Goal: Task Accomplishment & Management: Use online tool/utility

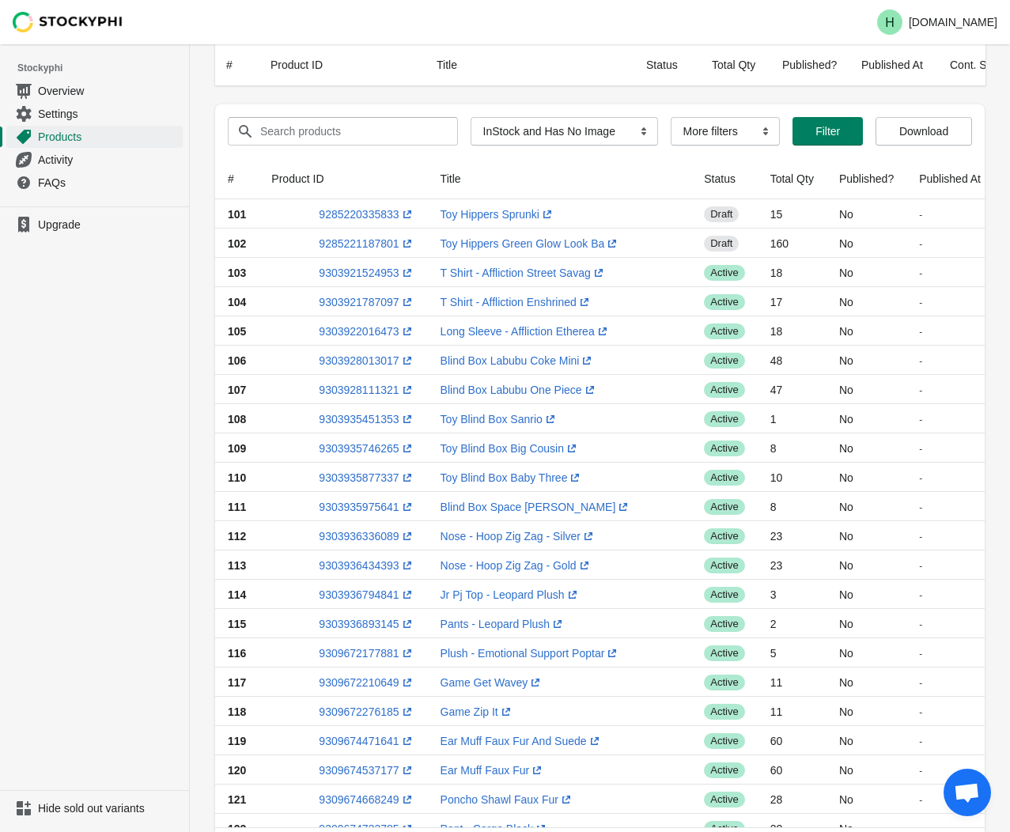
select select "instock_has_no_image"
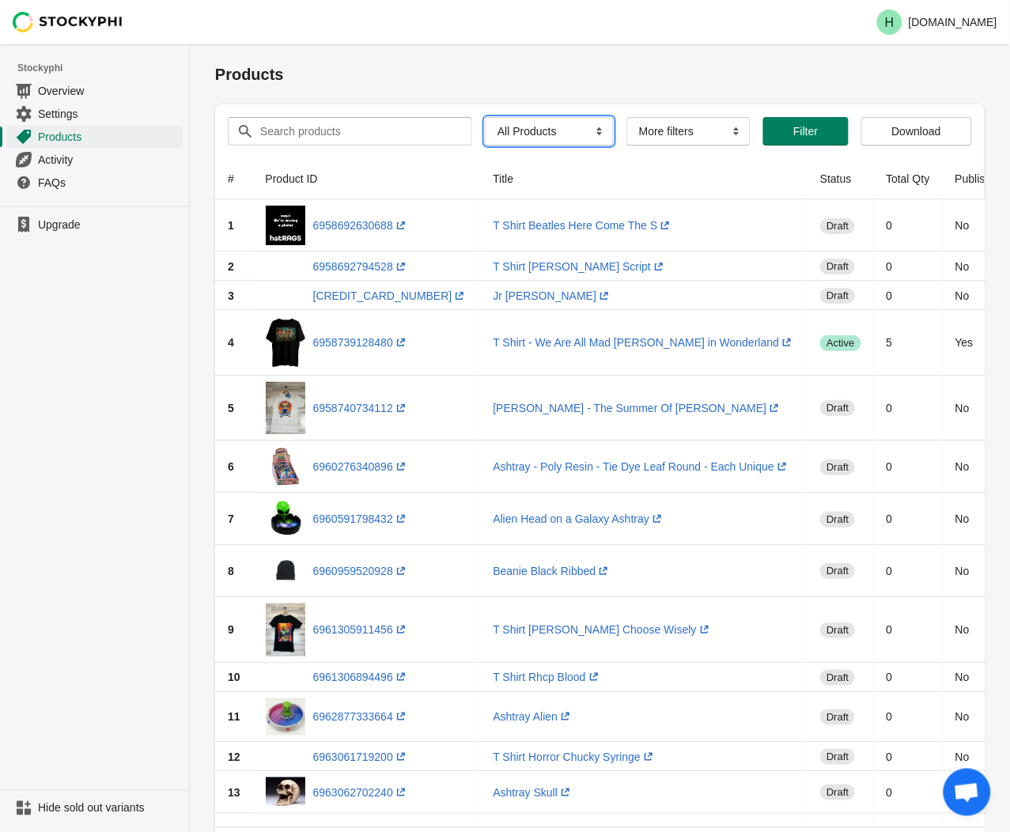
click at [589, 133] on select "All Products InStock InStock Published InStock Un-Published OOS OOS Published O…" at bounding box center [549, 131] width 129 height 28
select select "instock_has_no_image"
click at [485, 117] on select "All Products InStock InStock Published InStock Un-Published OOS OOS Published O…" at bounding box center [549, 131] width 129 height 28
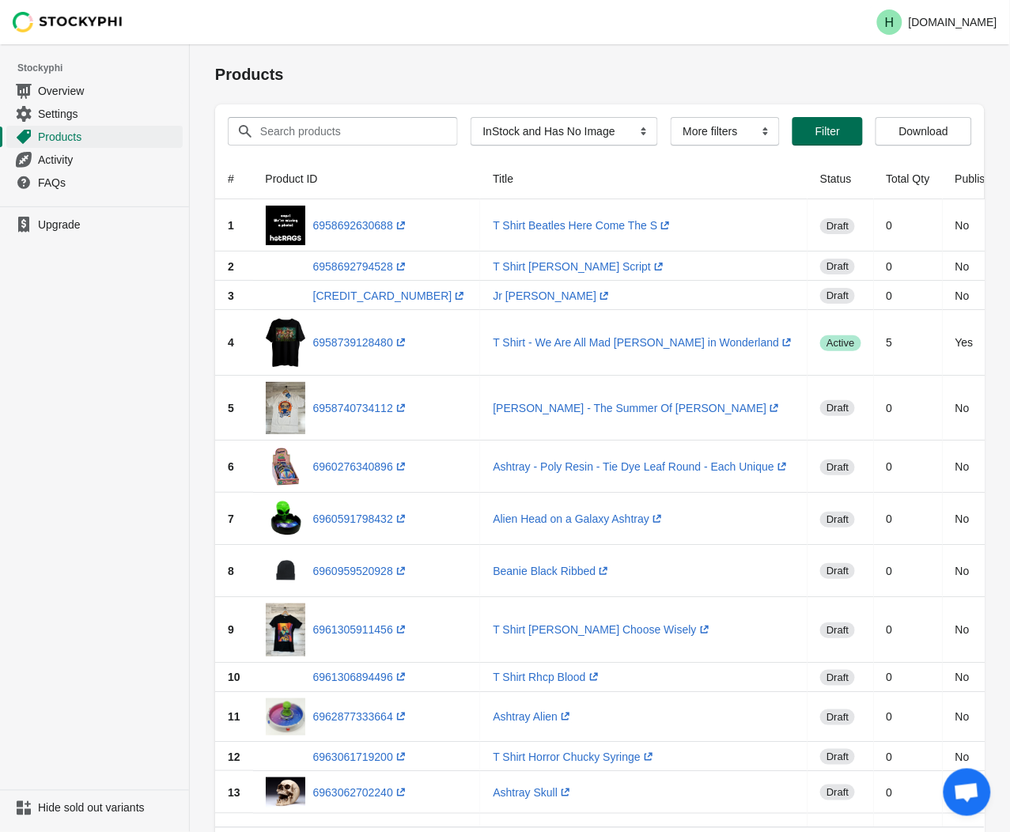
click at [825, 131] on span "Filter" at bounding box center [827, 131] width 25 height 13
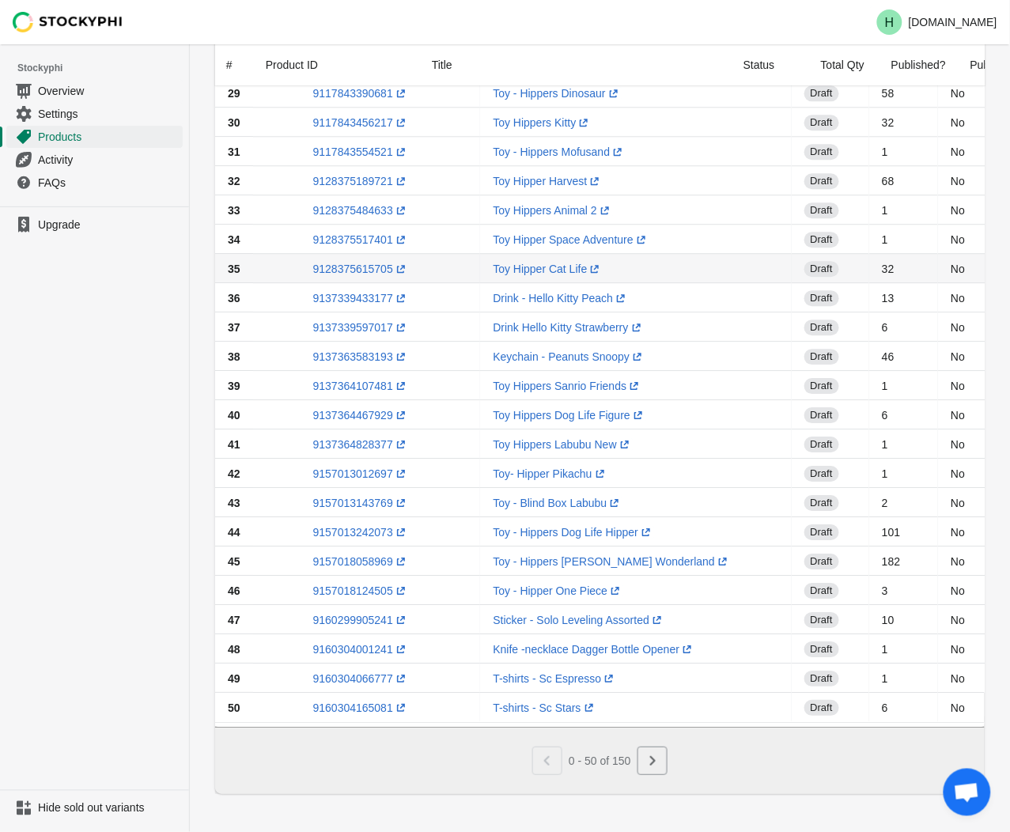
scroll to position [950, 0]
click at [658, 766] on icon "Next" at bounding box center [653, 761] width 16 height 16
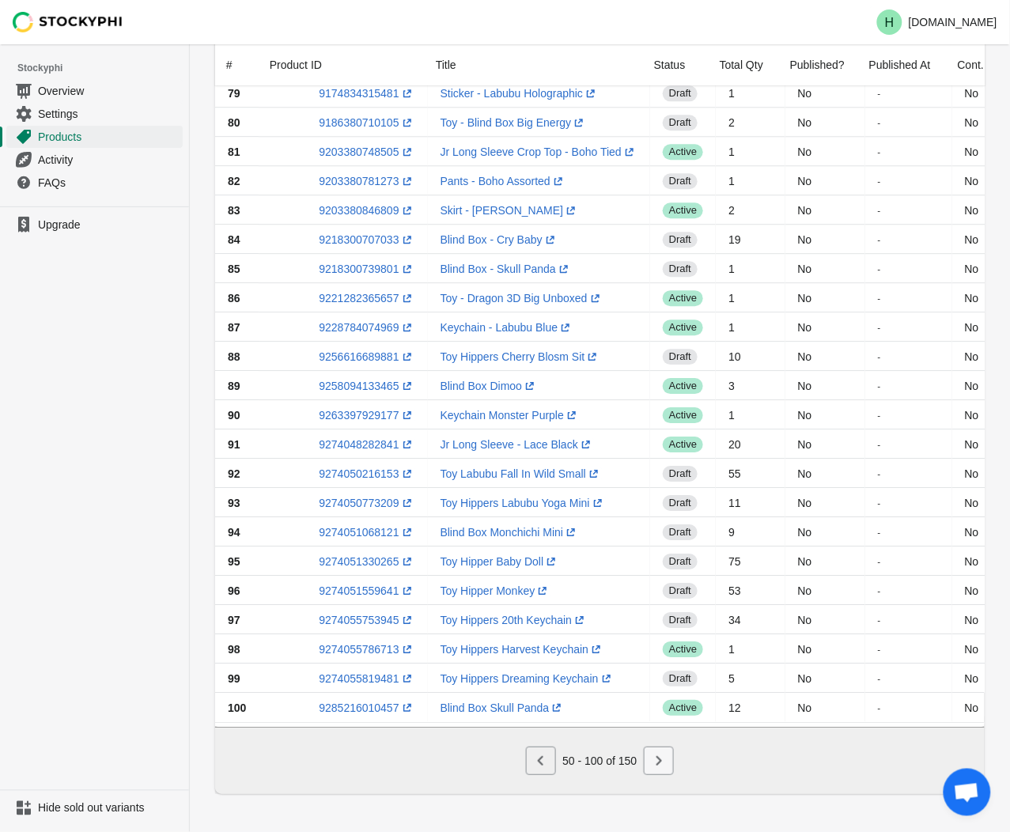
click at [662, 758] on icon "Next" at bounding box center [659, 761] width 16 height 16
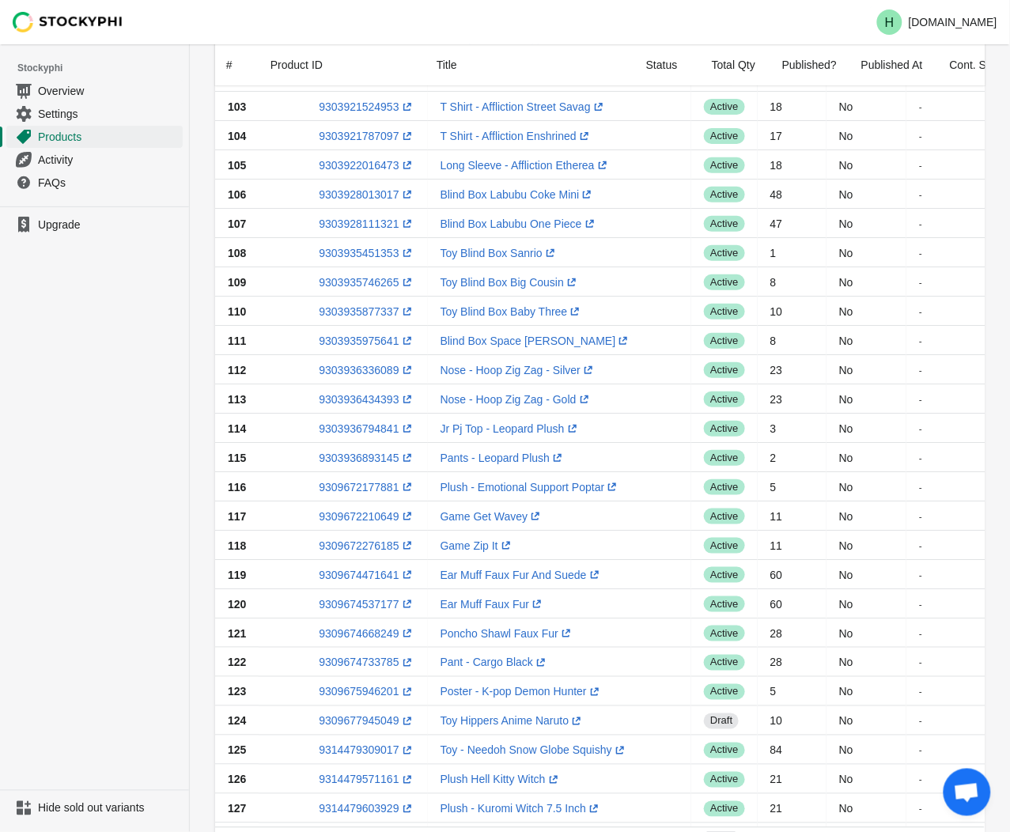
scroll to position [159, 0]
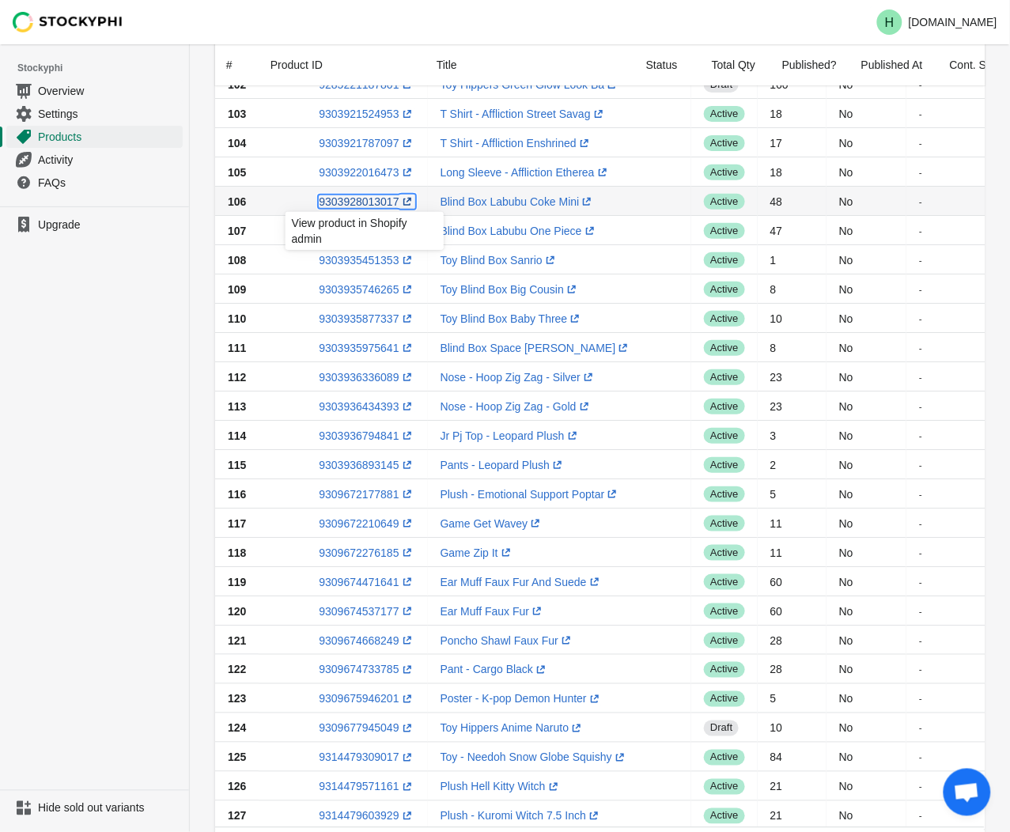
click at [359, 202] on link "9303928013017 (opens a new window)" at bounding box center [367, 201] width 96 height 13
click at [130, 325] on ul "Upgrade" at bounding box center [94, 498] width 189 height 584
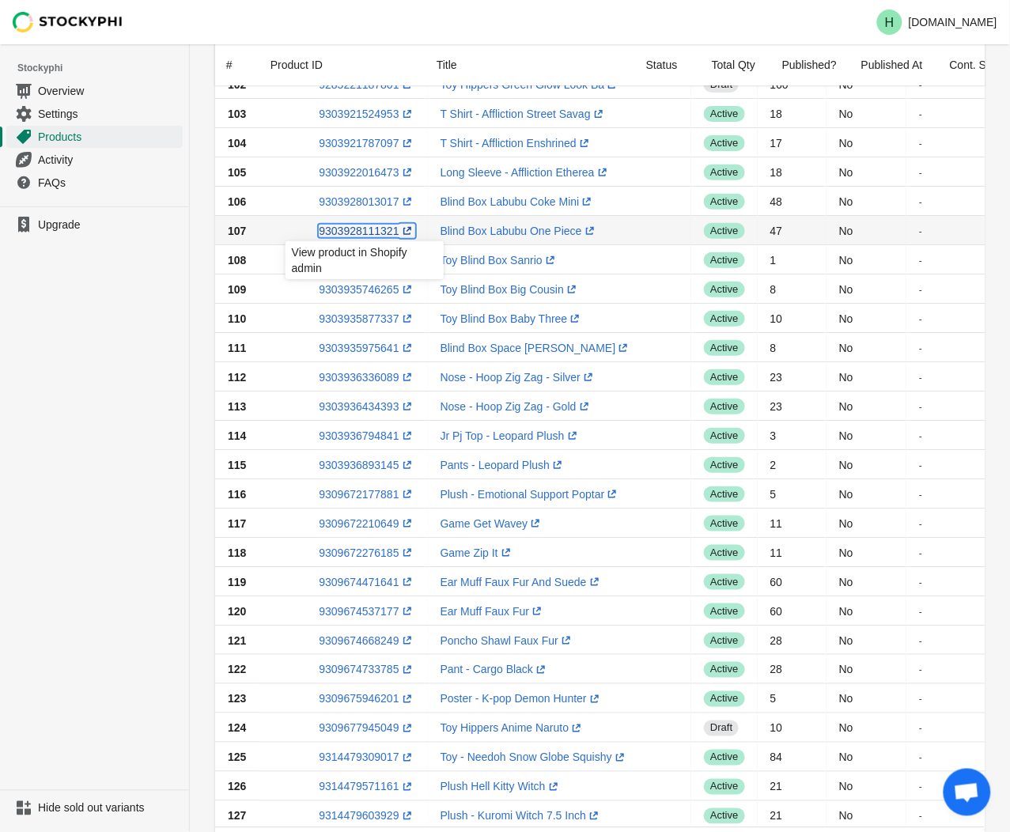
click at [369, 230] on link "9303928111321 (opens a new window)" at bounding box center [367, 231] width 96 height 13
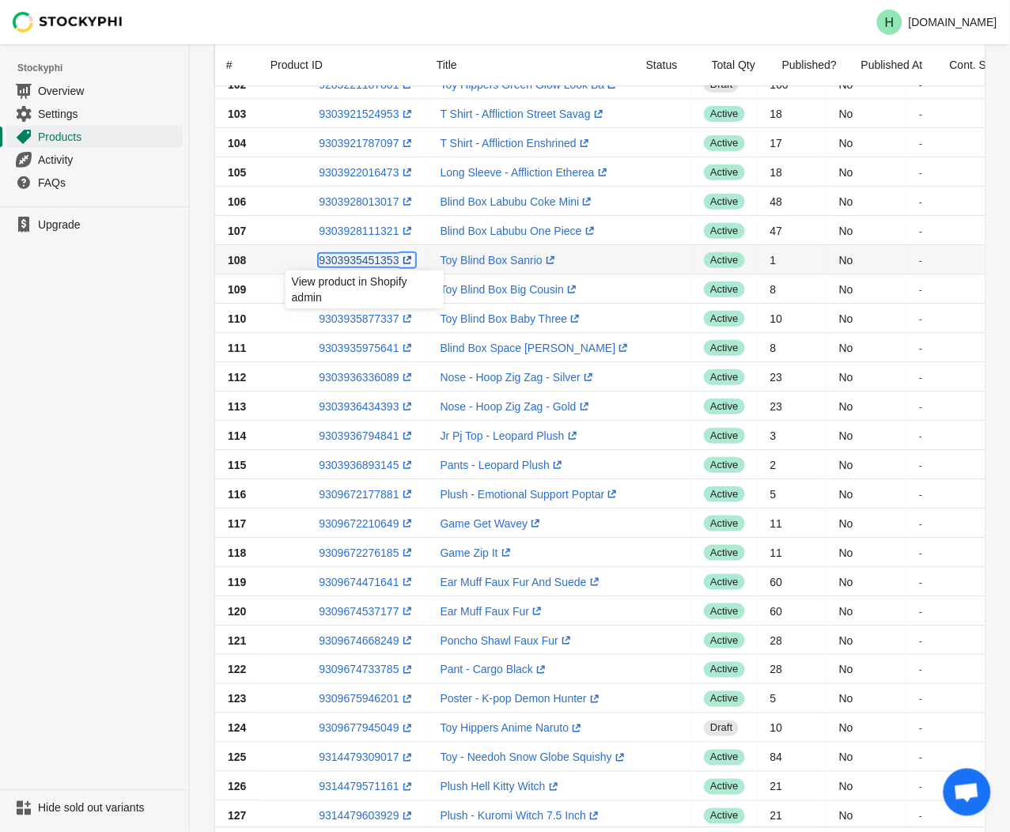
click at [359, 258] on link "9303935451353 (opens a new window)" at bounding box center [367, 260] width 96 height 13
click at [112, 325] on ul "Upgrade" at bounding box center [94, 498] width 189 height 584
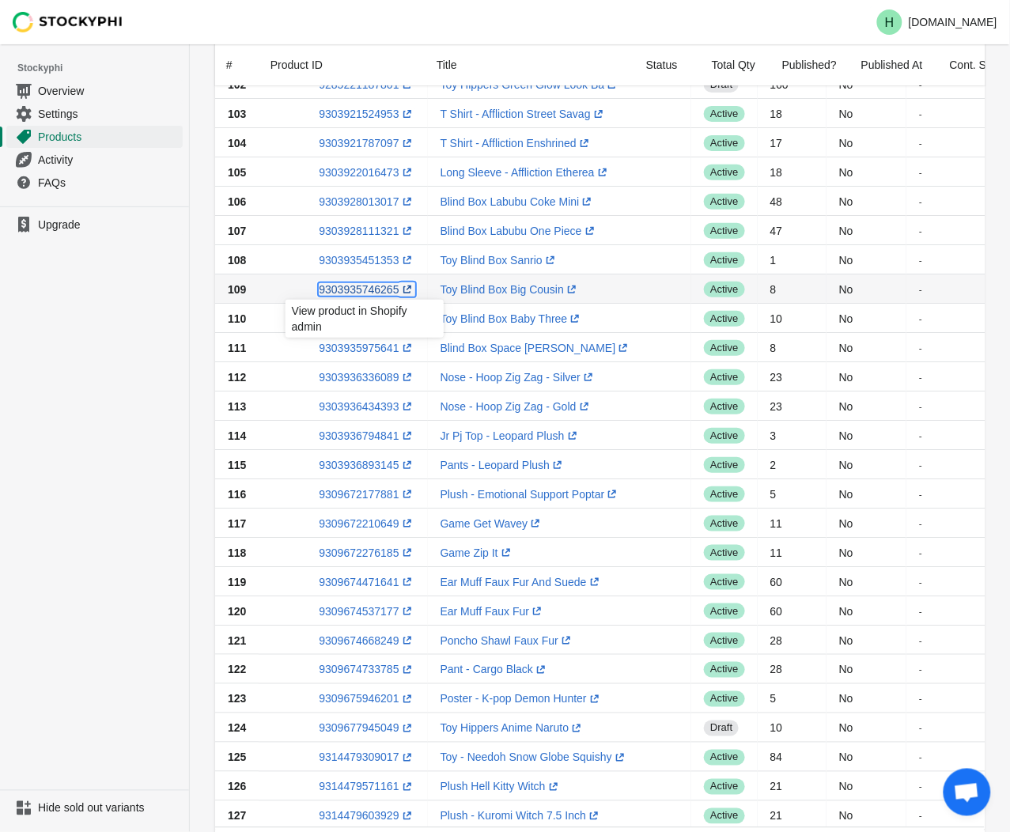
click at [358, 289] on link "9303935746265 (opens a new window)" at bounding box center [367, 289] width 96 height 13
click at [148, 311] on ul "Upgrade" at bounding box center [94, 498] width 189 height 584
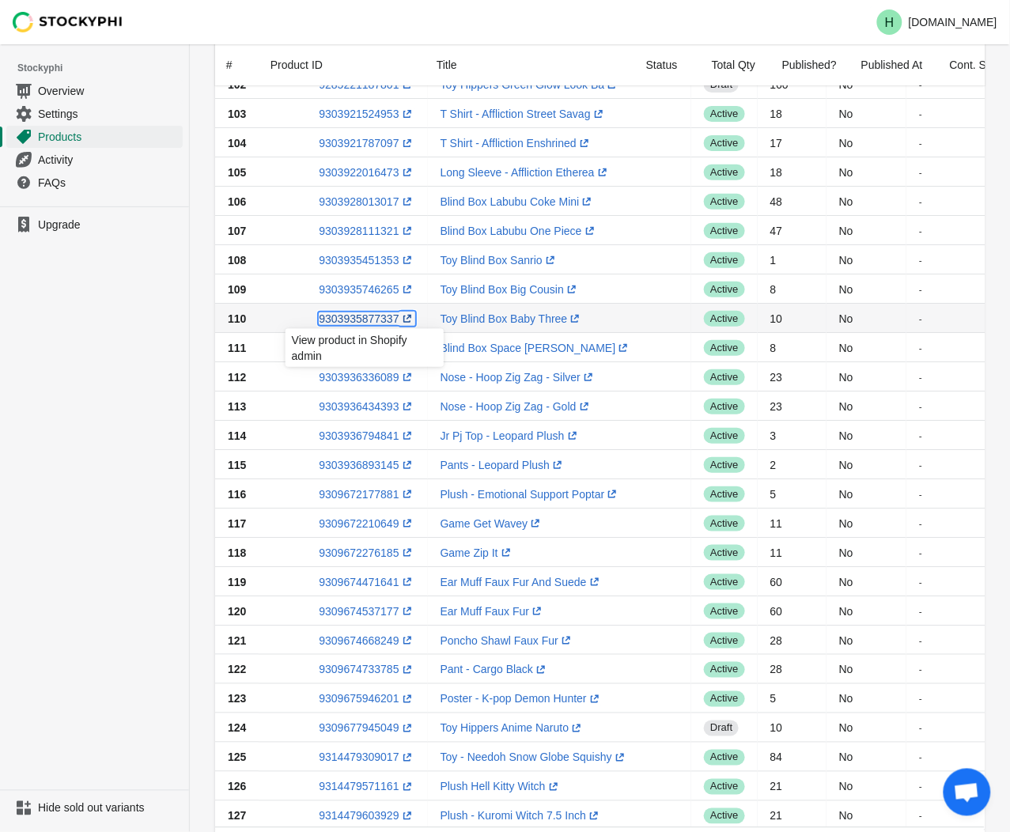
click at [357, 316] on link "9303935877337 (opens a new window)" at bounding box center [367, 318] width 96 height 13
click at [164, 415] on ul "Upgrade" at bounding box center [94, 498] width 189 height 584
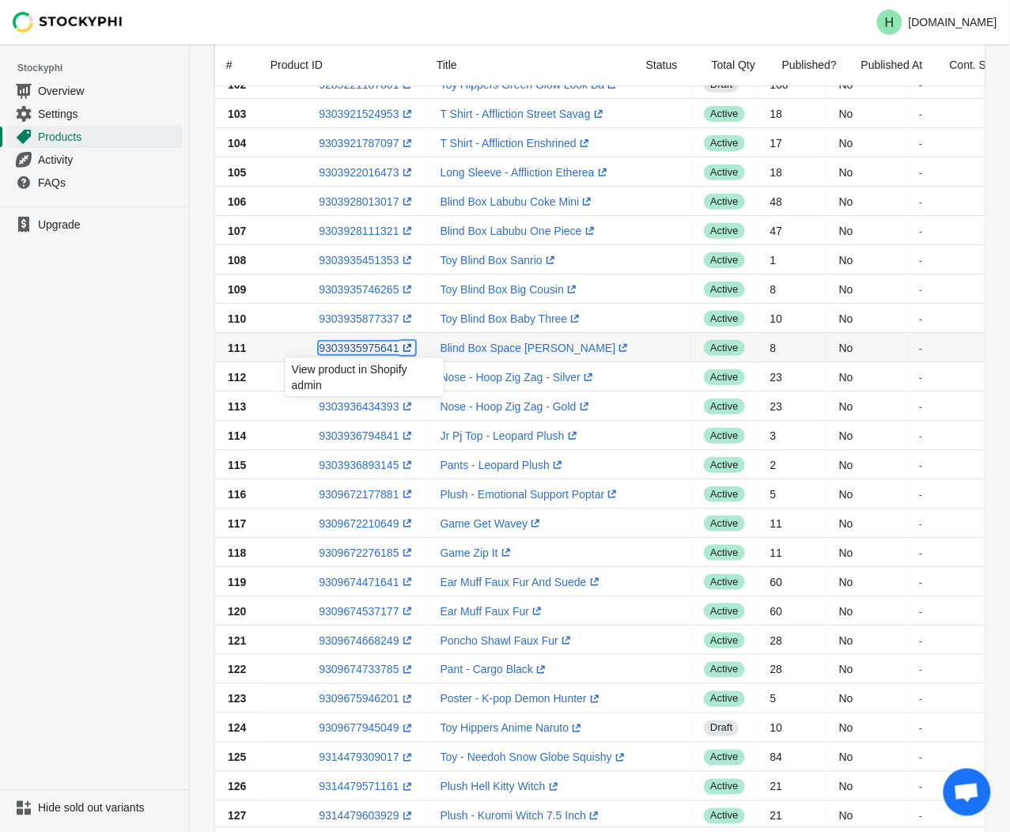
click at [369, 350] on link "9303935975641 (opens a new window)" at bounding box center [367, 348] width 96 height 13
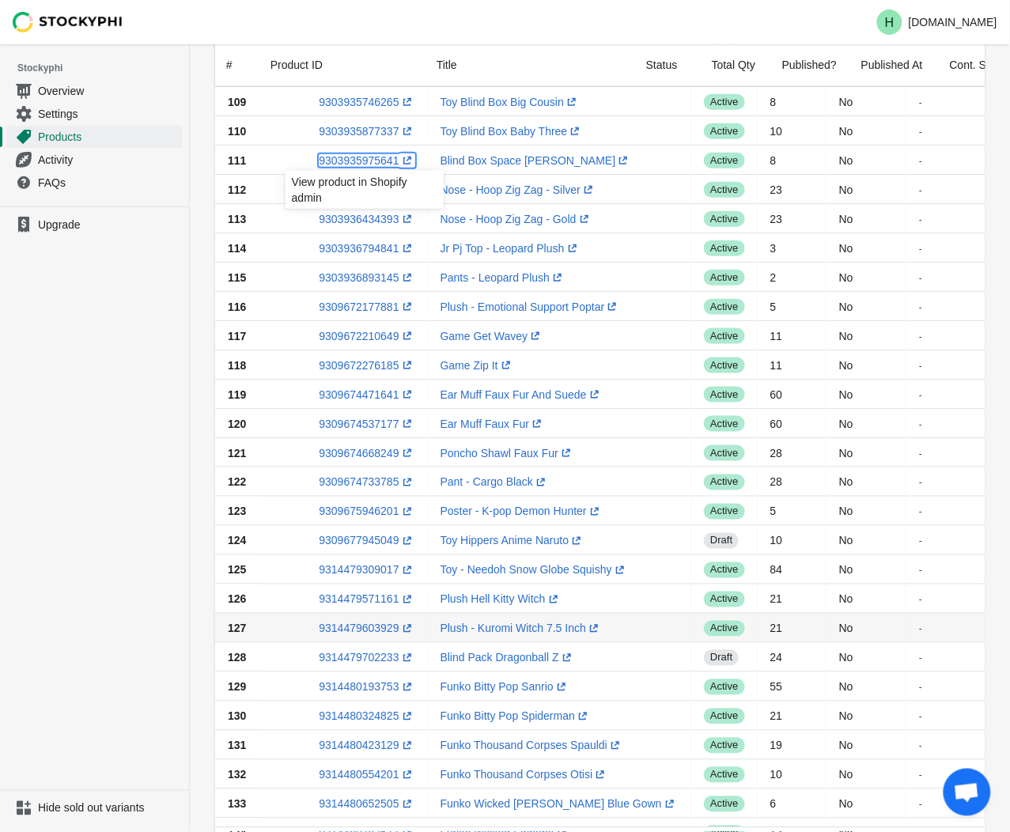
scroll to position [439, 0]
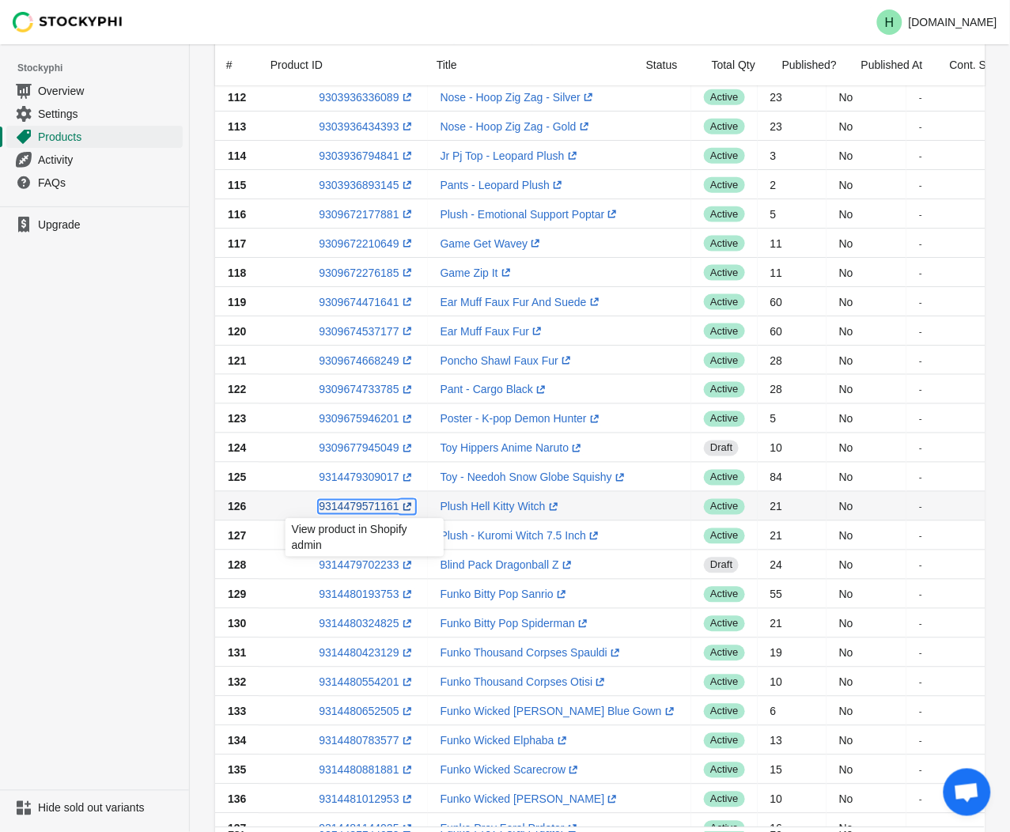
click at [353, 507] on link "9314479571161 (opens a new window)" at bounding box center [367, 507] width 96 height 13
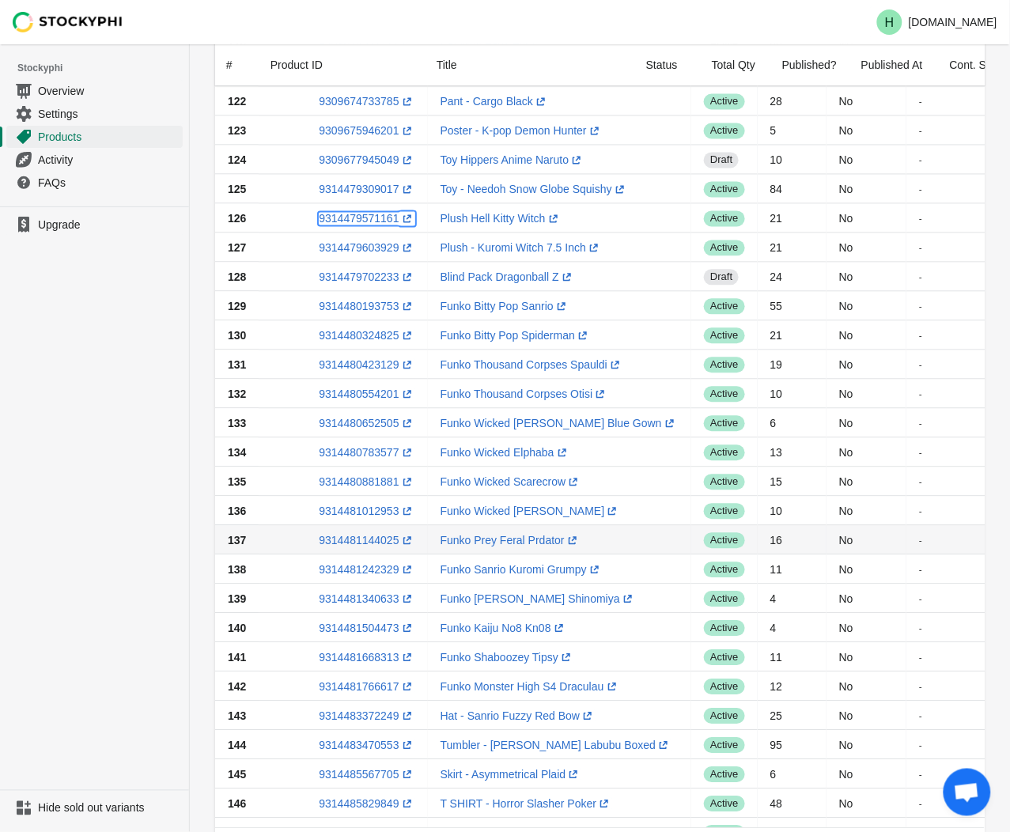
scroll to position [879, 0]
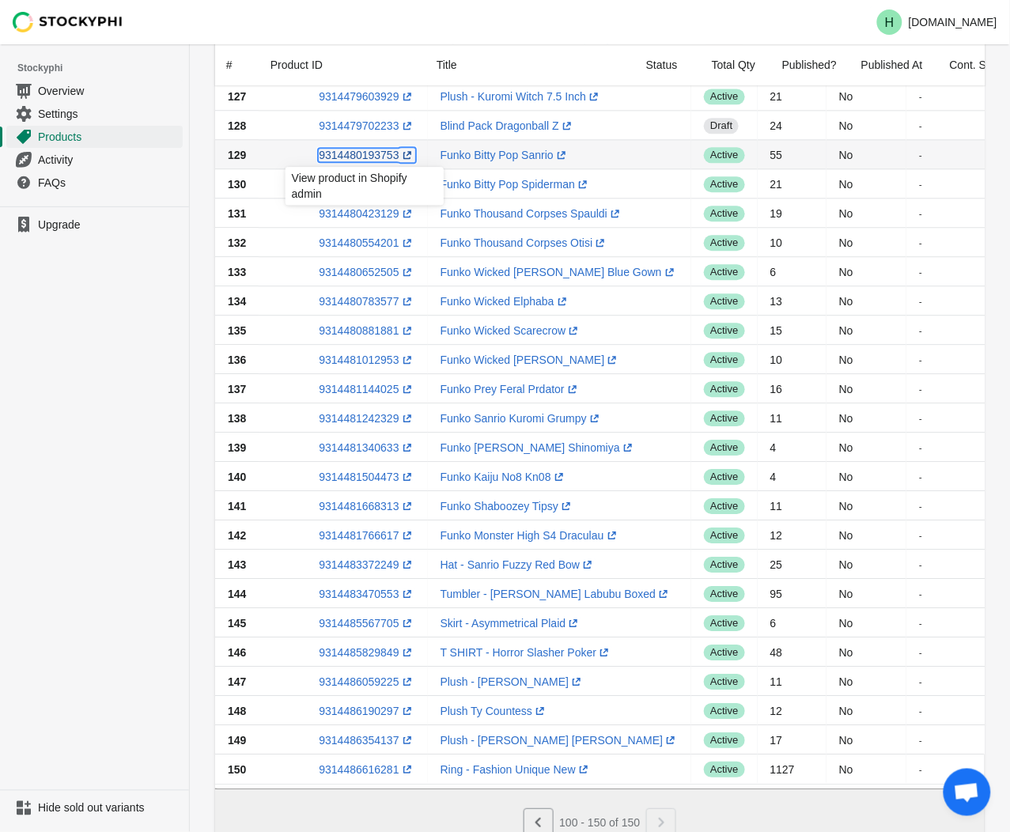
click at [357, 160] on link "9314480193753 (opens a new window)" at bounding box center [367, 155] width 96 height 13
click at [40, 295] on ul "Upgrade" at bounding box center [94, 498] width 189 height 584
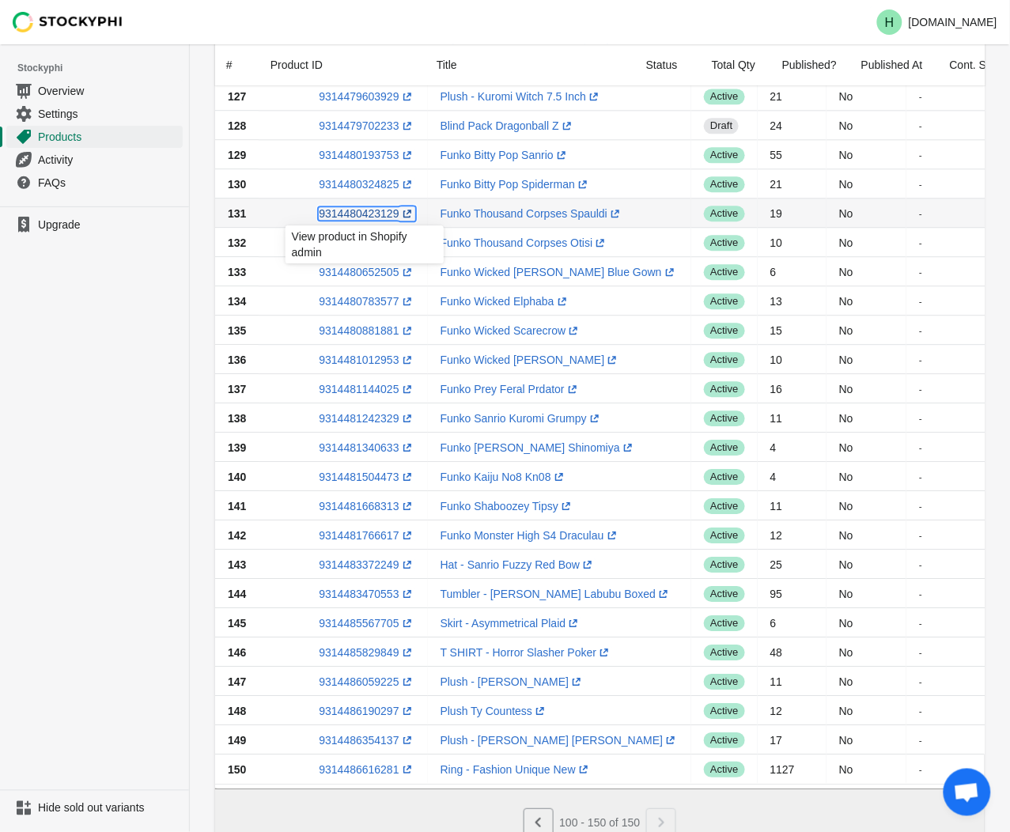
click at [353, 217] on link "9314480423129 (opens a new window)" at bounding box center [367, 213] width 96 height 13
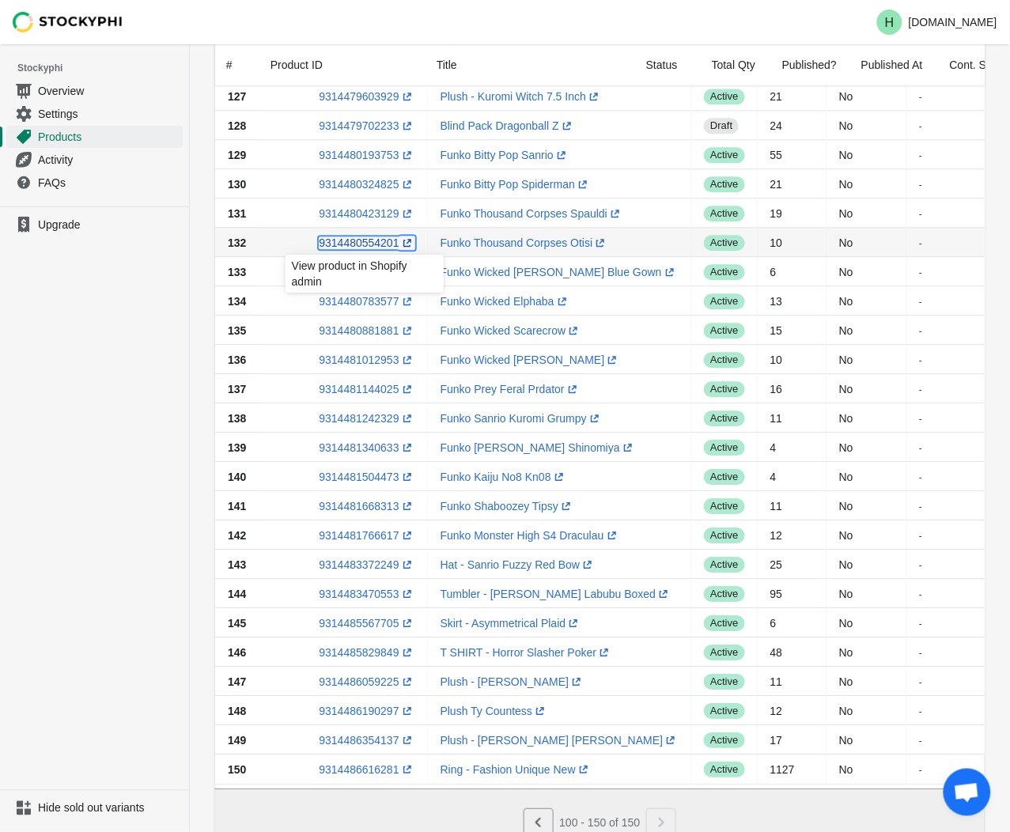
click at [357, 243] on link "9314480554201 (opens a new window)" at bounding box center [367, 242] width 96 height 13
click at [141, 346] on ul "Upgrade" at bounding box center [94, 498] width 189 height 584
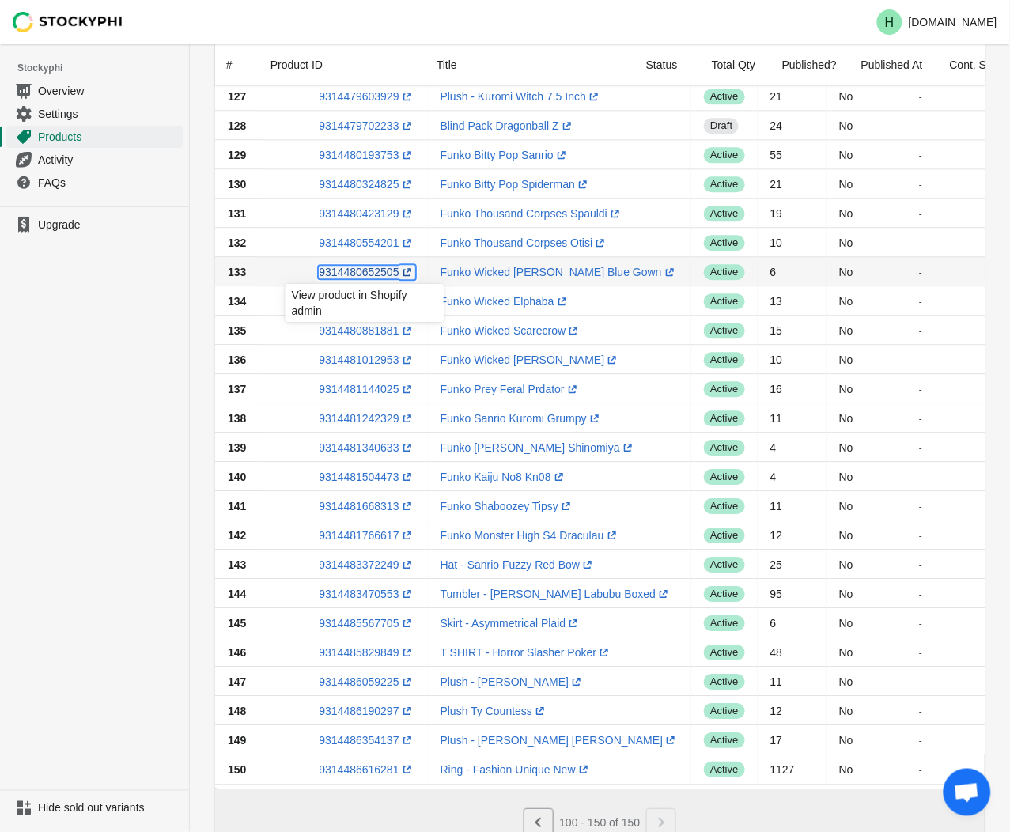
click at [361, 267] on link "9314480652505 (opens a new window)" at bounding box center [367, 272] width 96 height 13
click at [183, 366] on ul "Upgrade" at bounding box center [94, 498] width 189 height 584
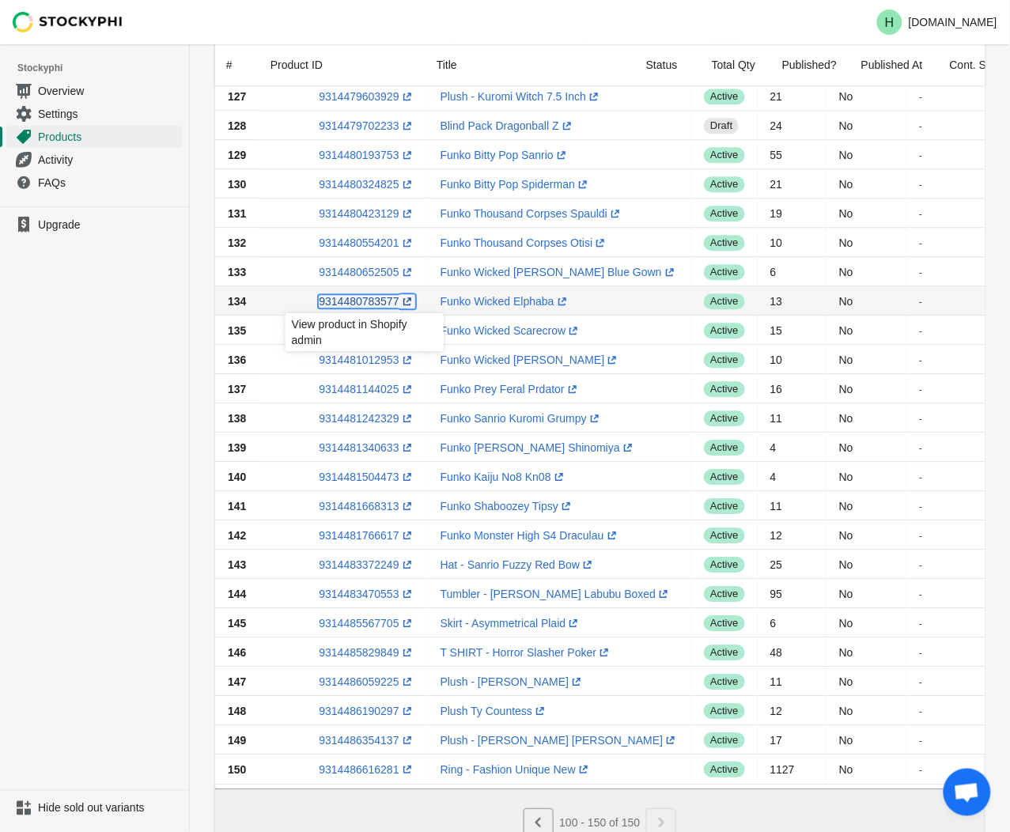
click at [359, 297] on link "9314480783577 (opens a new window)" at bounding box center [367, 301] width 96 height 13
click at [127, 354] on ul "Upgrade" at bounding box center [94, 498] width 189 height 584
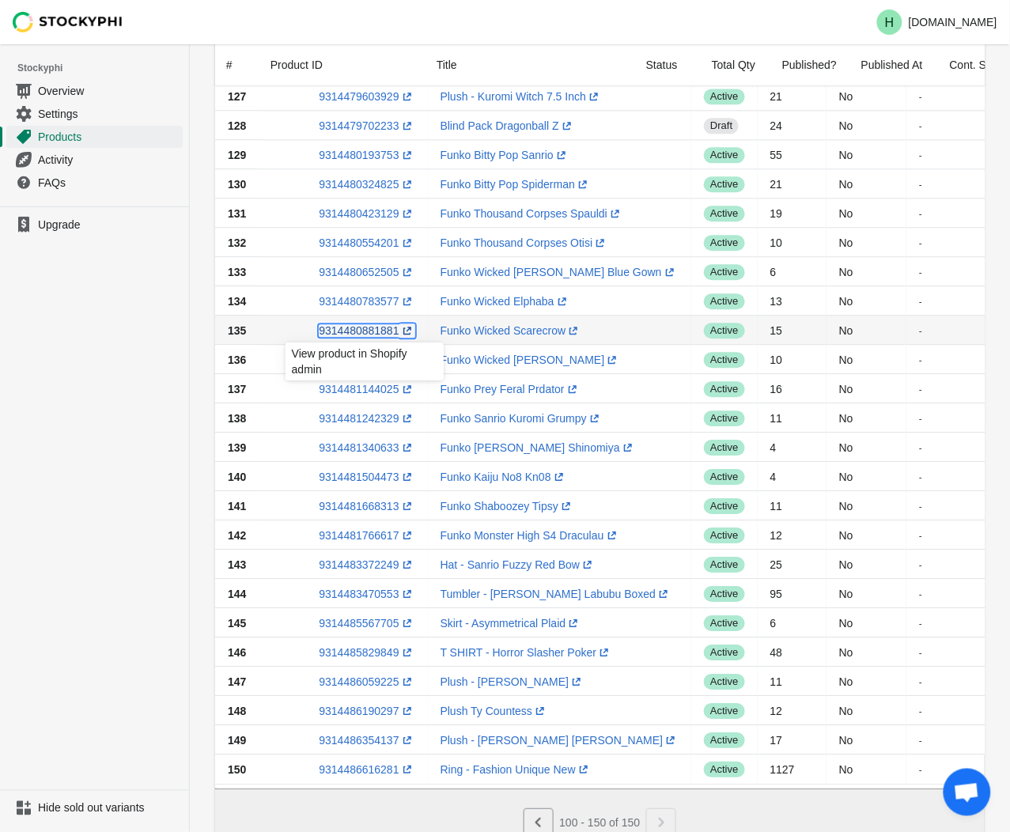
click at [353, 329] on link "9314480881881 (opens a new window)" at bounding box center [367, 330] width 96 height 13
click at [146, 407] on ul "Upgrade" at bounding box center [94, 498] width 189 height 584
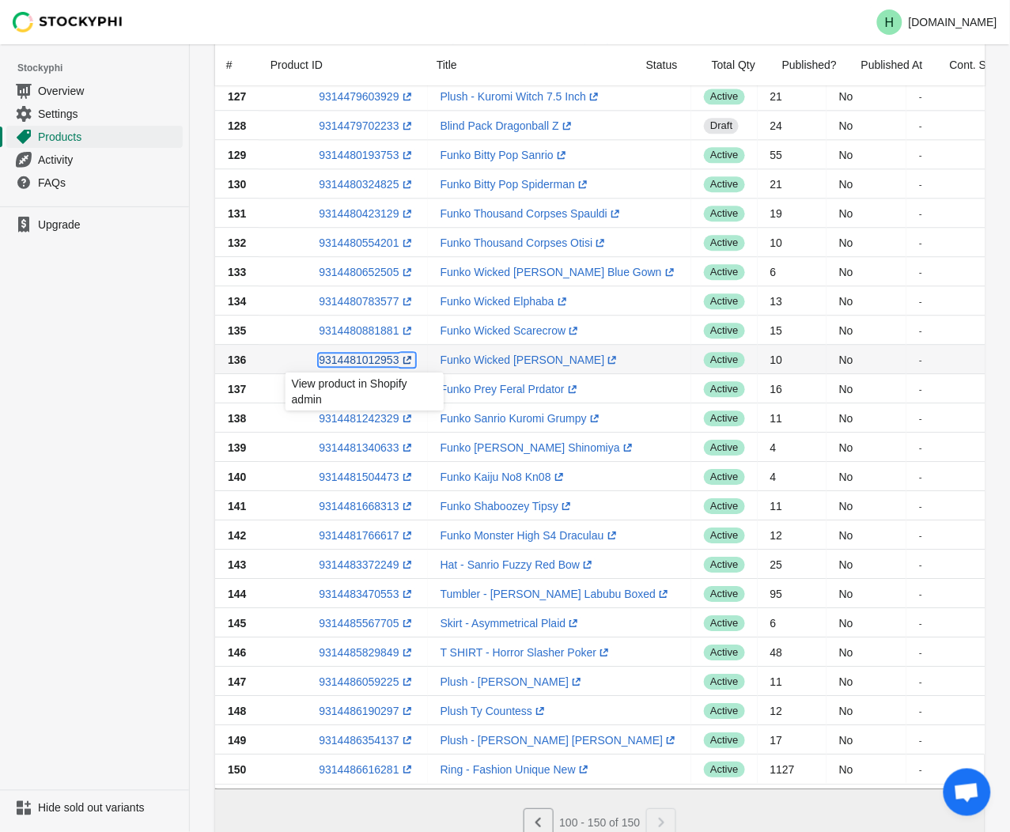
click at [369, 364] on link "9314481012953 (opens a new window)" at bounding box center [367, 360] width 96 height 13
click at [148, 453] on ul "Upgrade" at bounding box center [94, 498] width 189 height 584
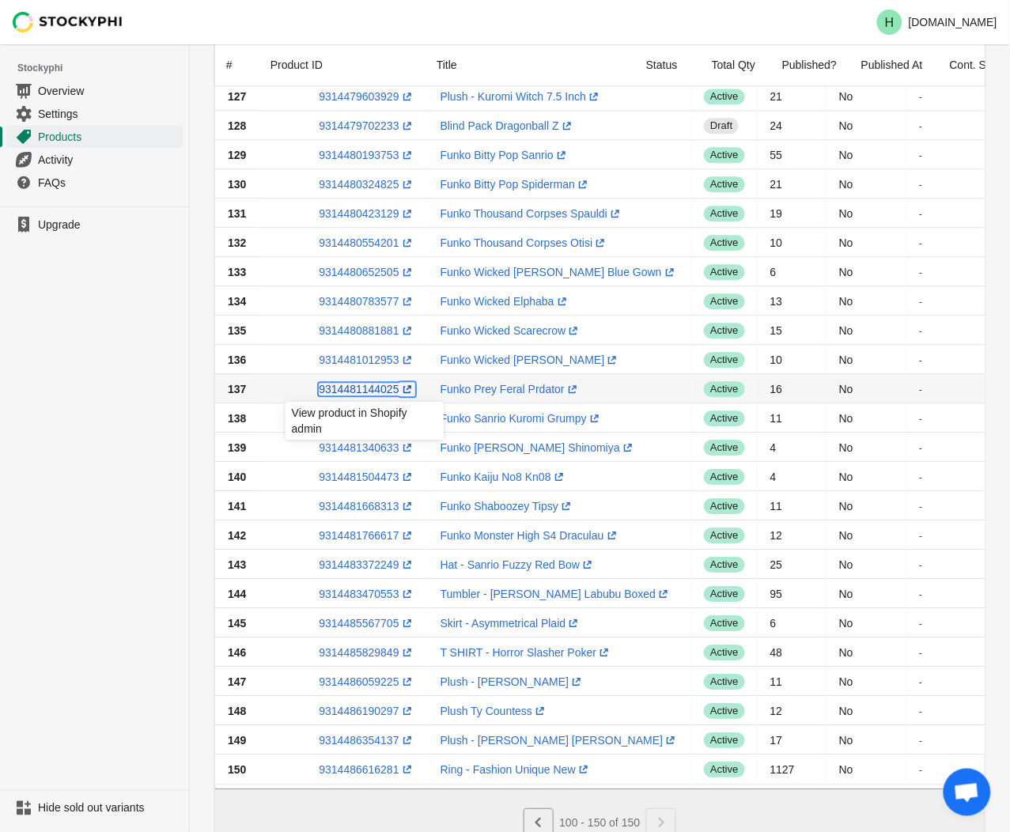
click at [365, 388] on link "9314481144025 (opens a new window)" at bounding box center [367, 389] width 96 height 13
click at [89, 408] on ul "Upgrade" at bounding box center [94, 498] width 189 height 584
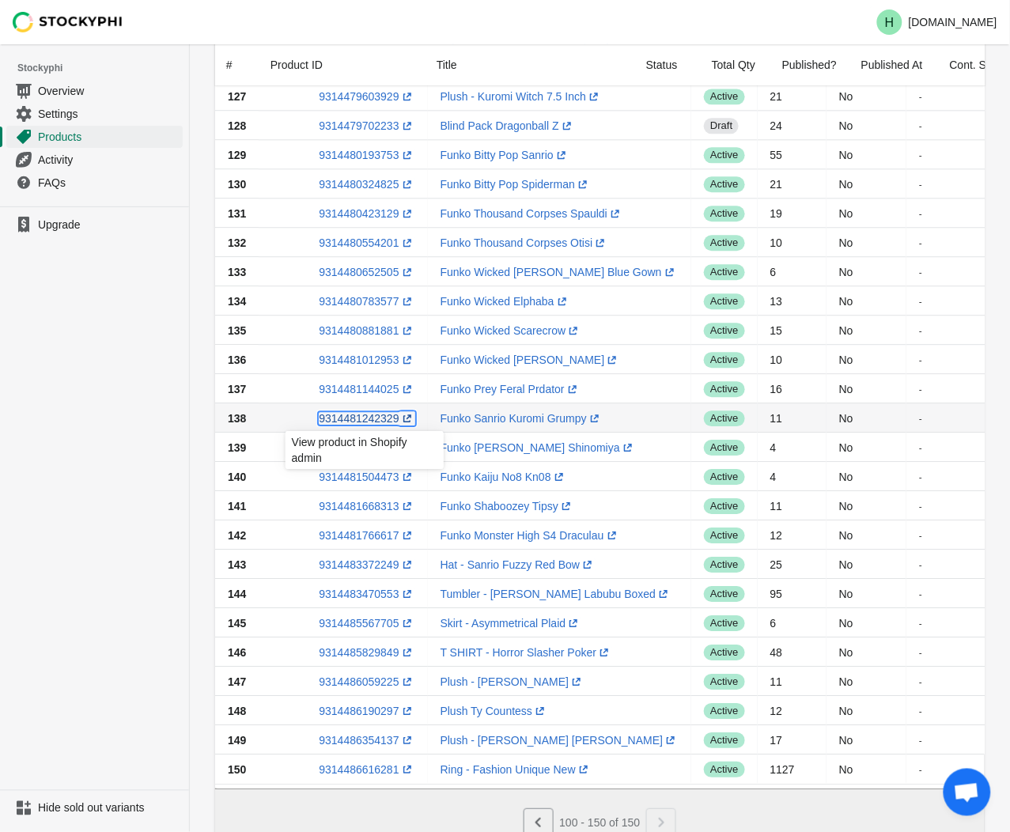
click at [354, 416] on link "9314481242329 (opens a new window)" at bounding box center [367, 418] width 96 height 13
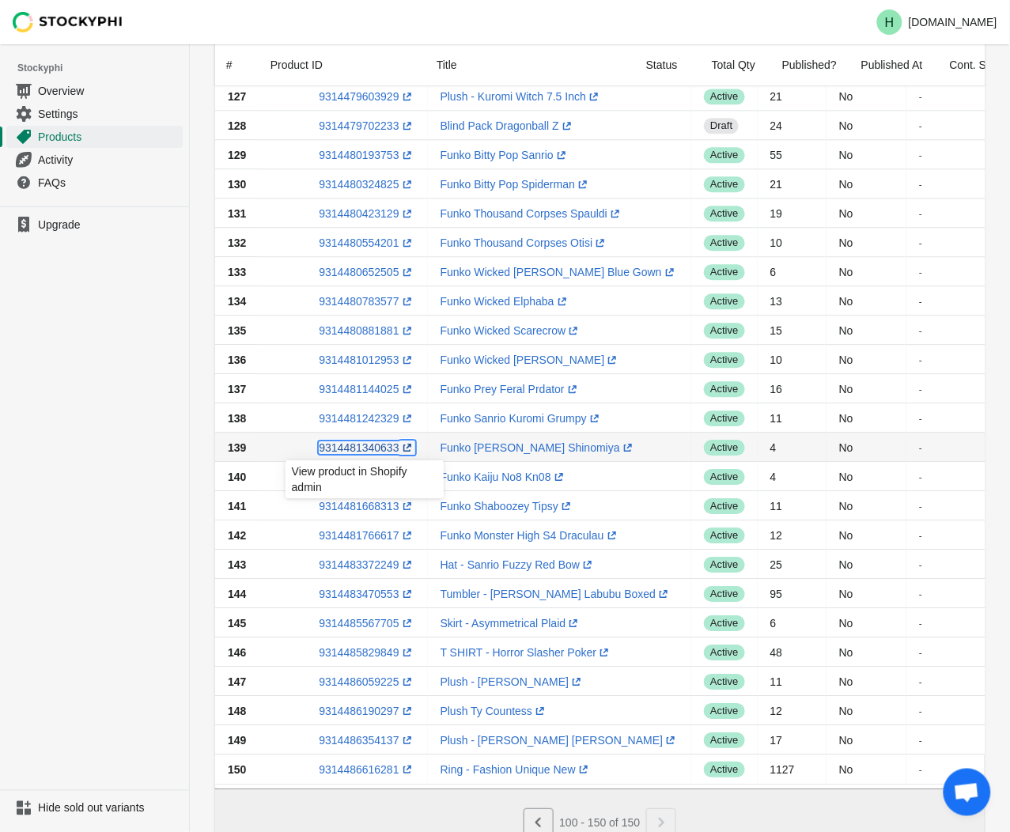
click at [349, 448] on link "9314481340633 (opens a new window)" at bounding box center [367, 447] width 96 height 13
click at [104, 448] on ul "Upgrade" at bounding box center [94, 498] width 189 height 584
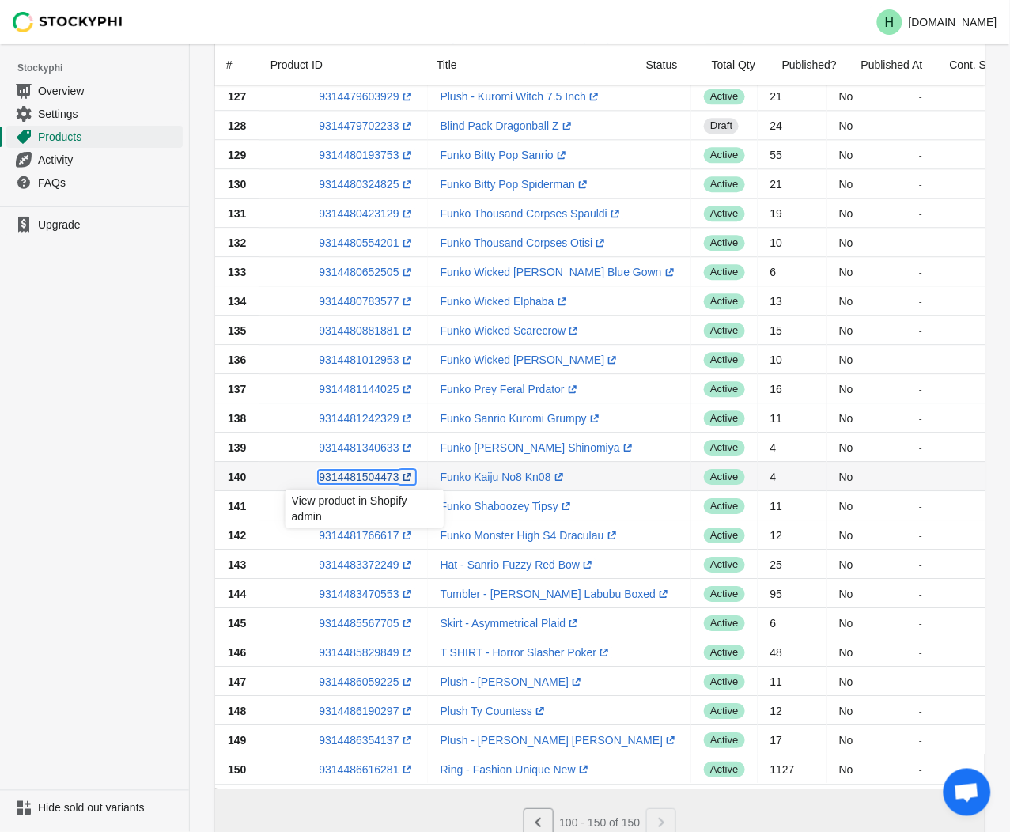
click at [339, 479] on link "9314481504473 (opens a new window)" at bounding box center [367, 477] width 96 height 13
click at [75, 441] on ul "Upgrade" at bounding box center [94, 498] width 189 height 584
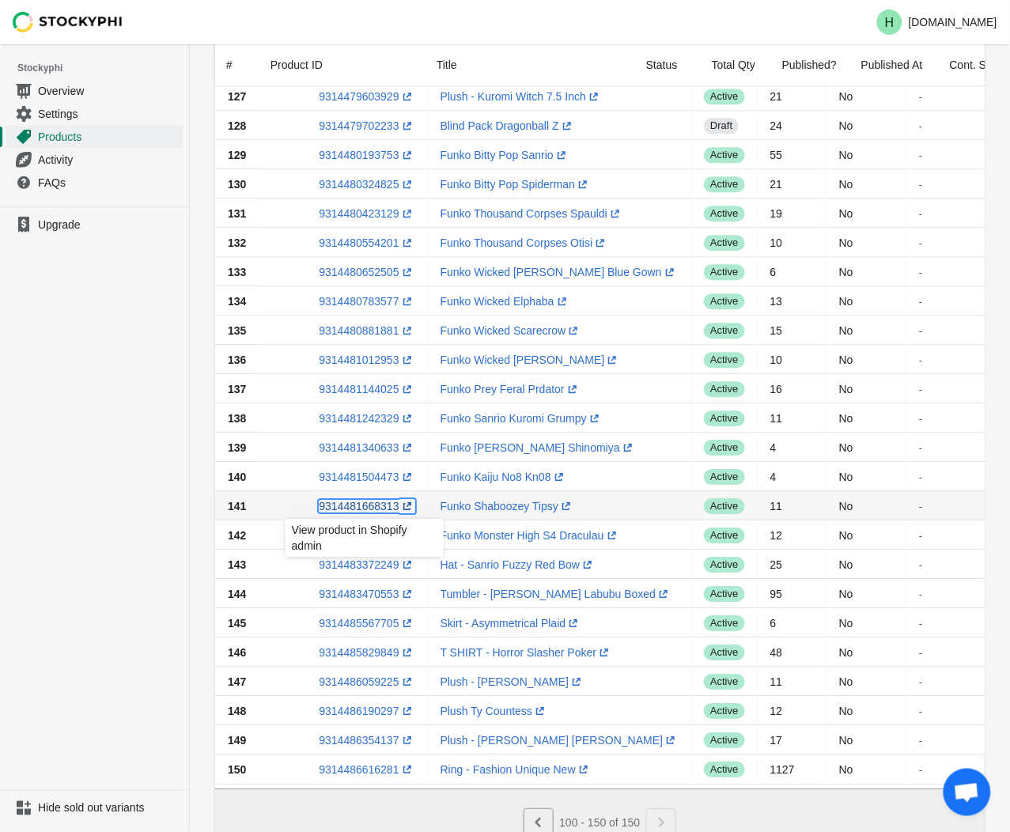
click at [348, 505] on link "9314481668313 (opens a new window)" at bounding box center [367, 506] width 96 height 13
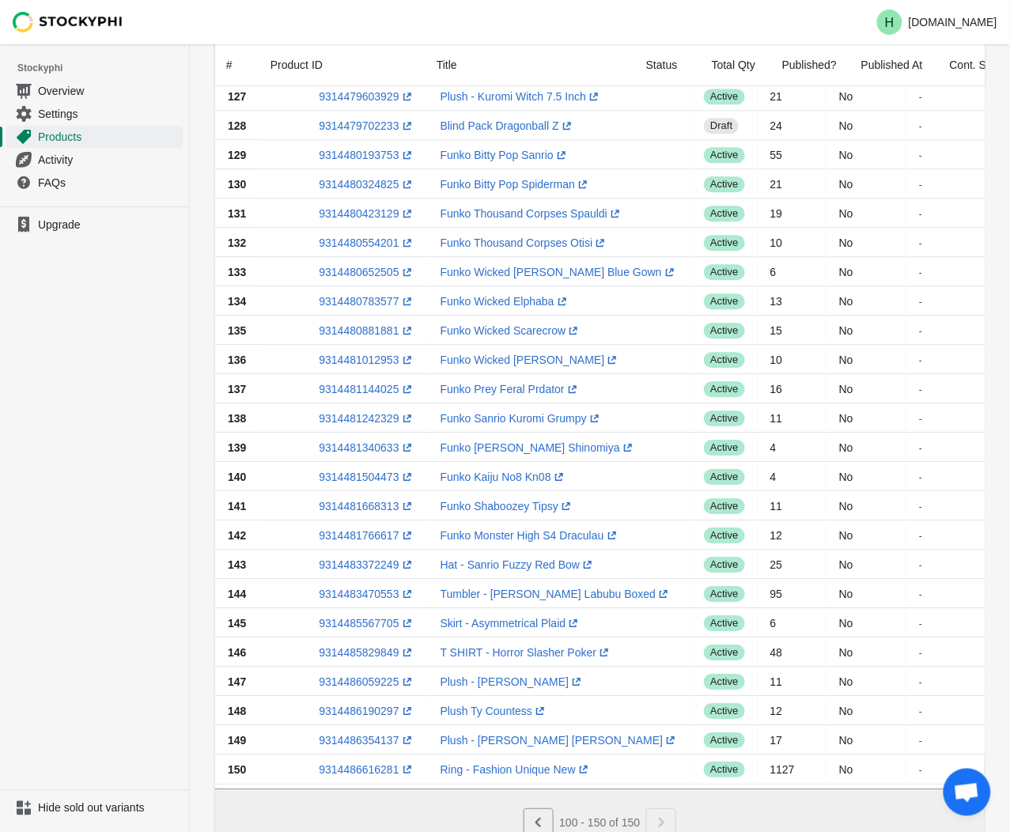
click at [25, 568] on ul "Upgrade" at bounding box center [94, 498] width 189 height 584
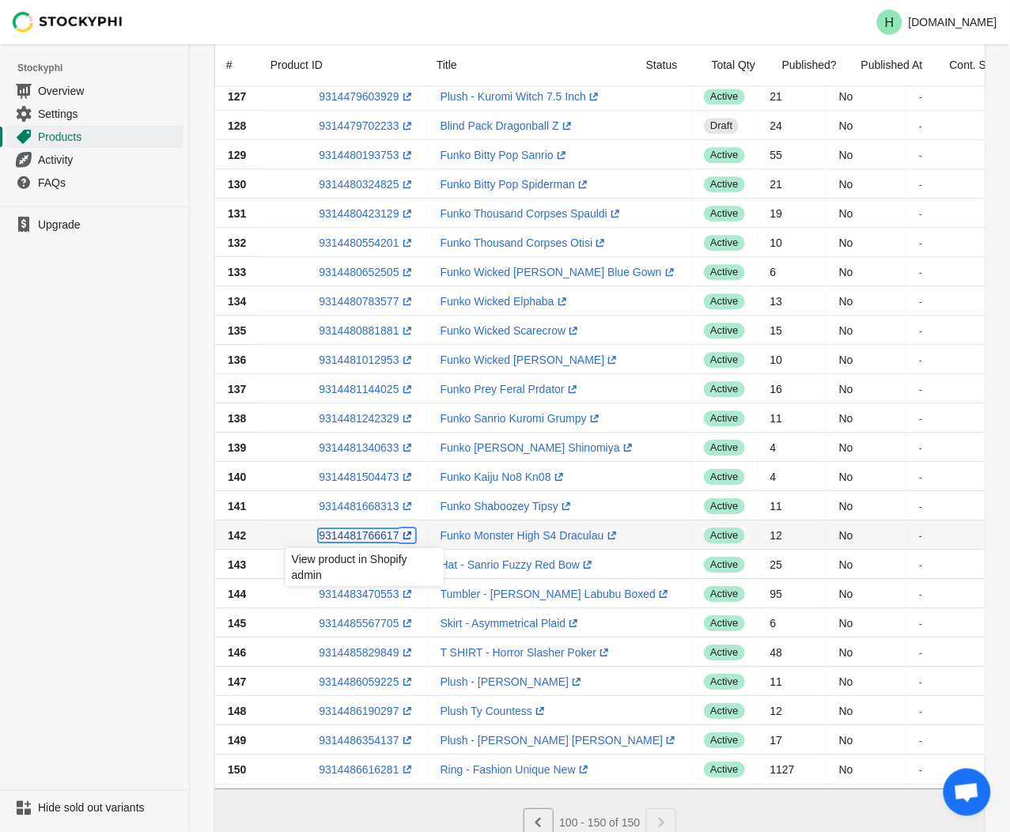
click at [357, 535] on link "9314481766617 (opens a new window)" at bounding box center [367, 535] width 96 height 13
